Goal: Navigation & Orientation: Find specific page/section

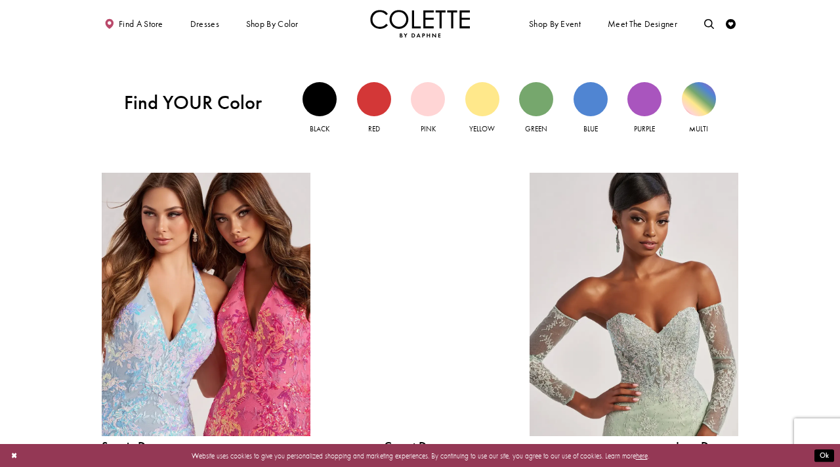
scroll to position [1008, 0]
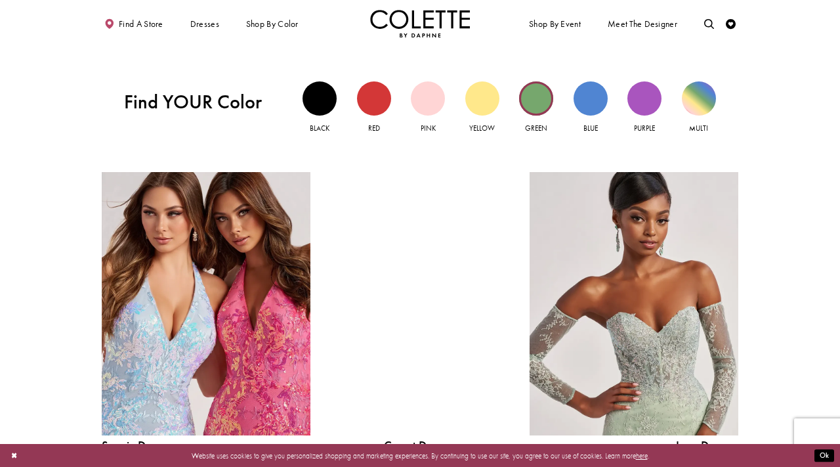
click at [531, 108] on div "Green view" at bounding box center [536, 98] width 34 height 34
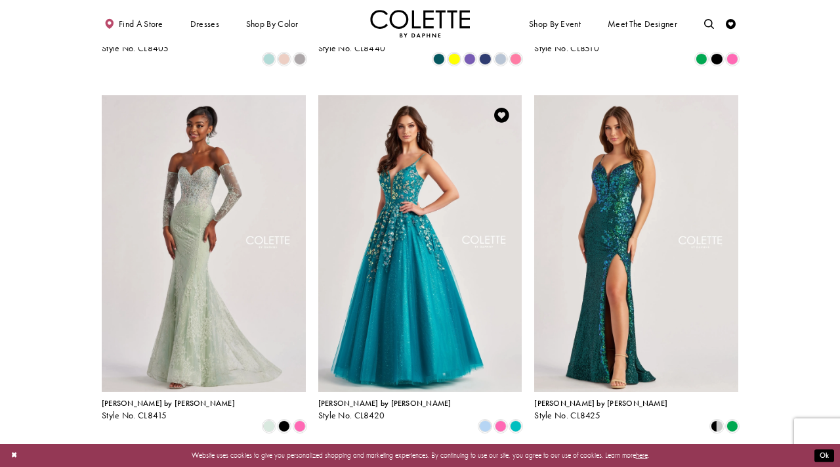
scroll to position [370, 0]
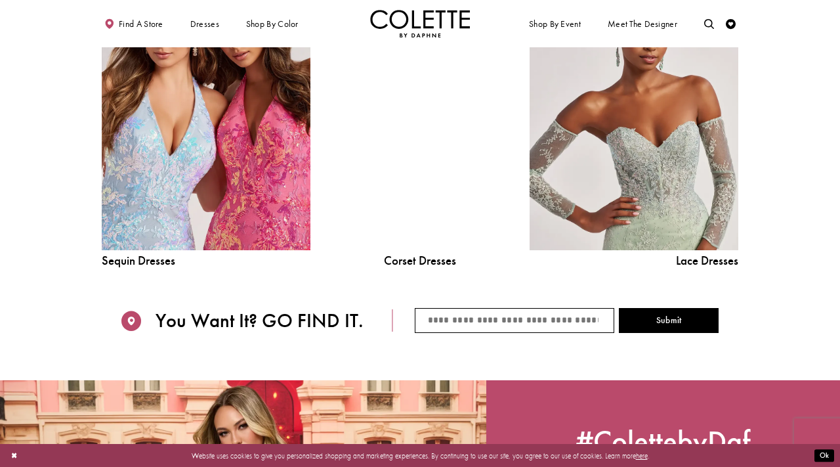
scroll to position [1192, 0]
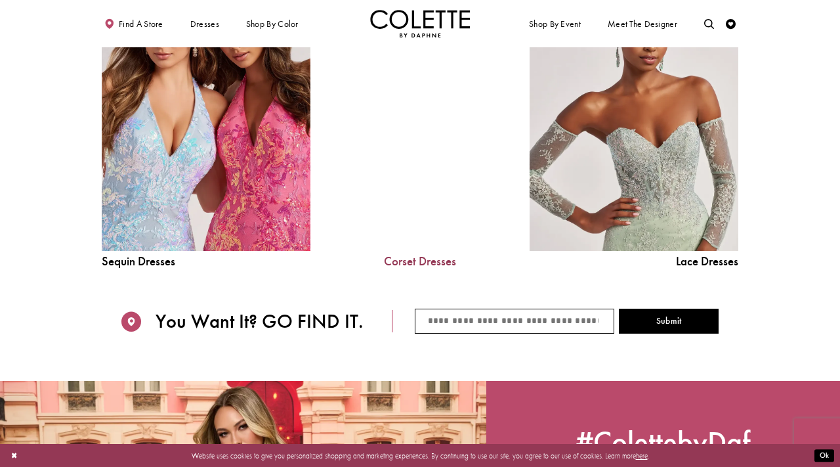
click at [427, 262] on link "Corset Dresses" at bounding box center [419, 261] width 149 height 12
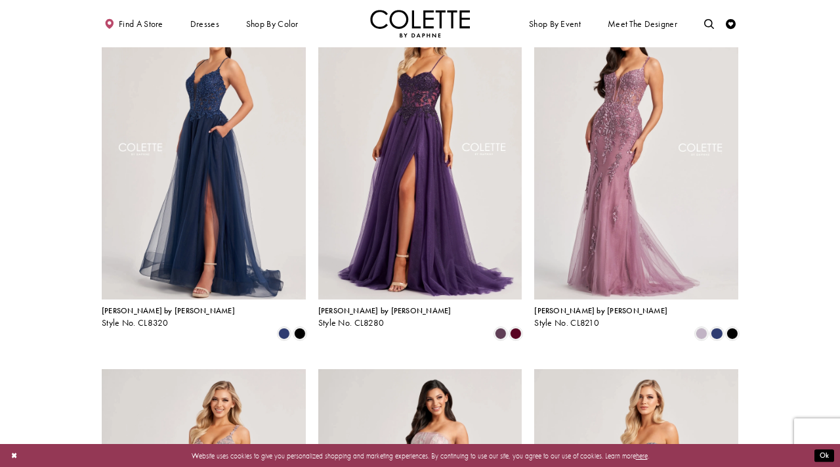
scroll to position [317, 0]
